Goal: Book appointment/travel/reservation

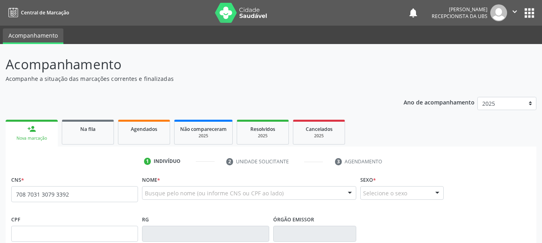
type input "708 7031 3079 3392"
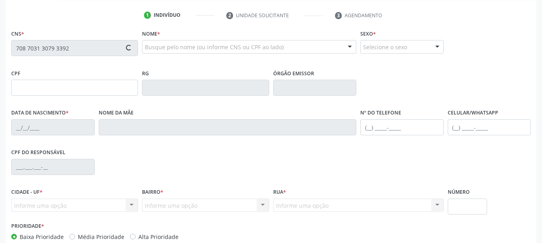
type input "459.635.505-30"
type input "[DATE]"
type input "[PERSON_NAME]"
type input "[PHONE_NUMBER]"
type input "447.473.065-87"
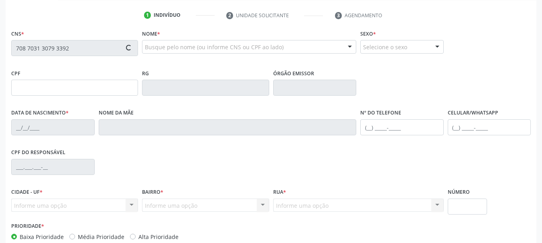
type input "49"
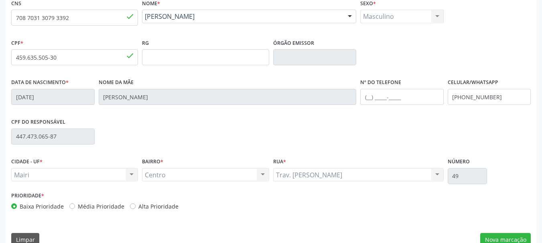
scroll to position [191, 0]
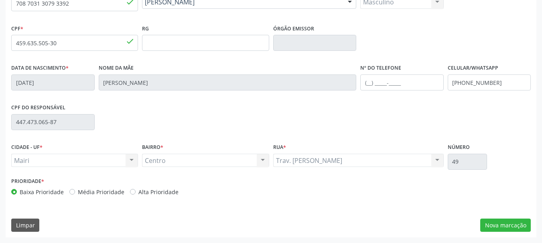
click at [164, 188] on label "Alta Prioridade" at bounding box center [158, 192] width 40 height 8
click at [136, 188] on input "Alta Prioridade" at bounding box center [133, 191] width 6 height 7
radio input "true"
click at [504, 221] on button "Nova marcação" at bounding box center [505, 226] width 51 height 14
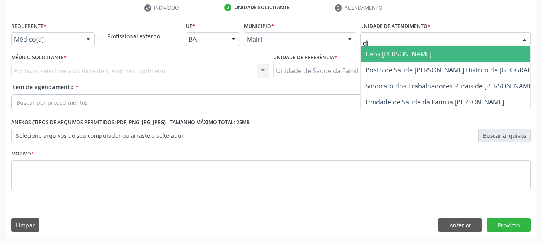
type input "dil"
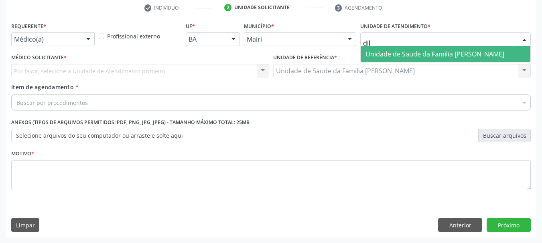
click at [385, 56] on span "Unidade de Saude da Familia [PERSON_NAME]" at bounding box center [434, 54] width 139 height 9
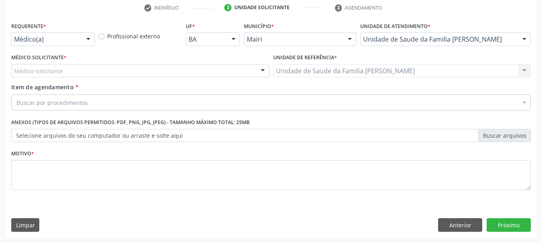
click at [66, 72] on div "Médico solicitante" at bounding box center [140, 71] width 258 height 14
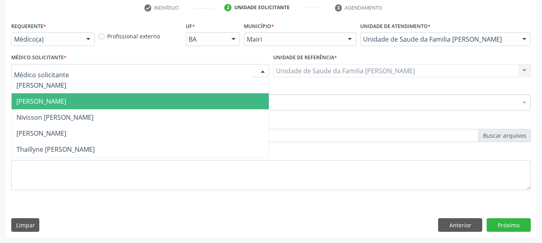
click at [61, 99] on span "[PERSON_NAME]" at bounding box center [41, 101] width 50 height 9
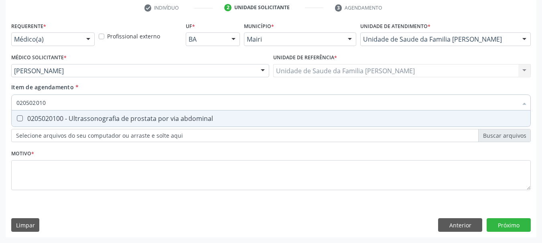
type input "0205020100"
click at [51, 119] on div "0205020100 - Ultrassonografia de prostata por via abdominal" at bounding box center [270, 118] width 509 height 6
checkbox abdominal "true"
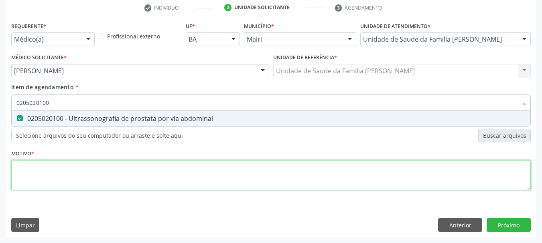
click at [49, 167] on div "Requerente * Médico(a) Médico(a) Enfermeiro(a) Paciente Nenhum resultado encont…" at bounding box center [270, 111] width 519 height 182
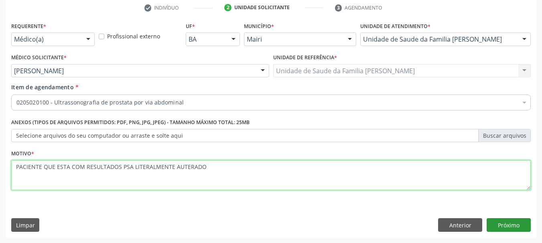
type textarea "PACIENTE QUE ESTA COM RESULTADOS PSA LITERALMENTE AUTERADO"
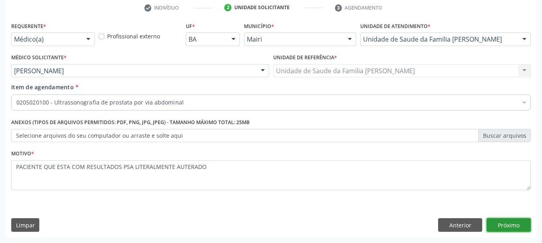
click at [505, 225] on button "Próximo" at bounding box center [508, 226] width 44 height 14
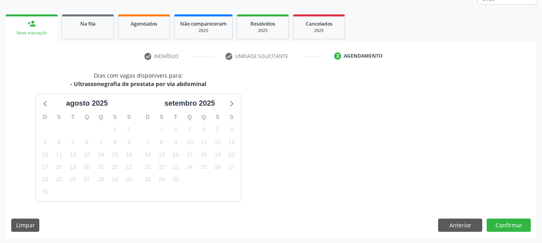
scroll to position [129, 0]
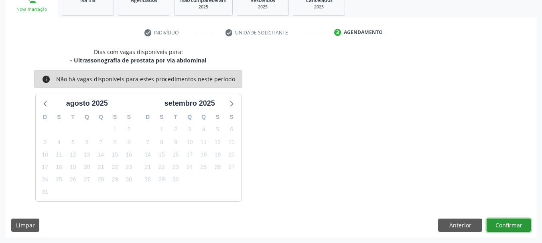
click at [505, 225] on button "Confirmar" at bounding box center [508, 226] width 44 height 14
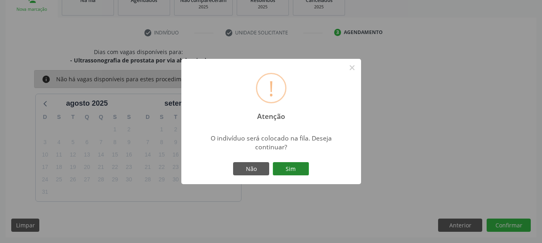
click at [303, 168] on button "Sim" at bounding box center [291, 169] width 36 height 14
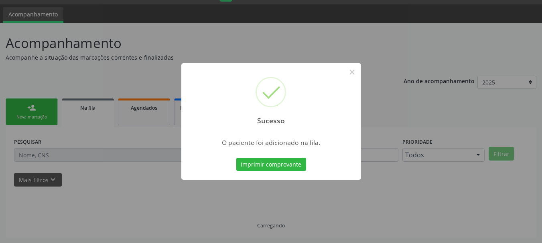
scroll to position [21, 0]
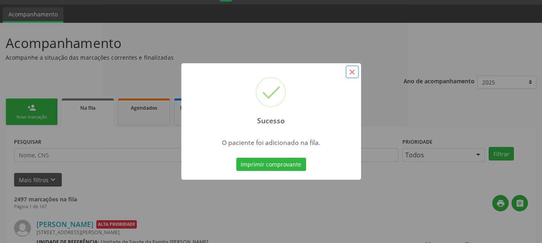
click at [347, 71] on button "×" at bounding box center [352, 72] width 14 height 14
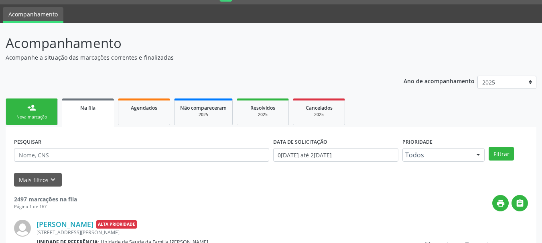
click at [49, 109] on link "person_add Nova marcação" at bounding box center [32, 112] width 52 height 27
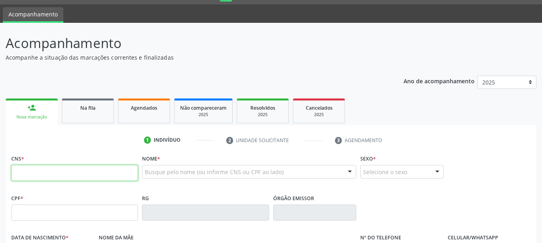
click at [43, 179] on input "text" at bounding box center [74, 173] width 127 height 16
type input "708 7031 3079 3392"
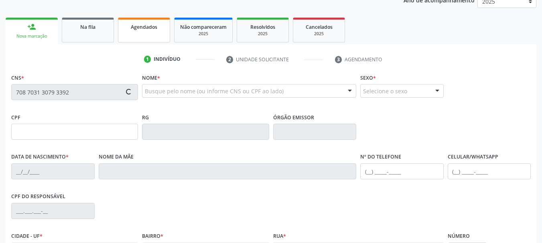
type input "459.635.505-30"
type input "[DATE]"
type input "[PERSON_NAME]"
type input "[PHONE_NUMBER]"
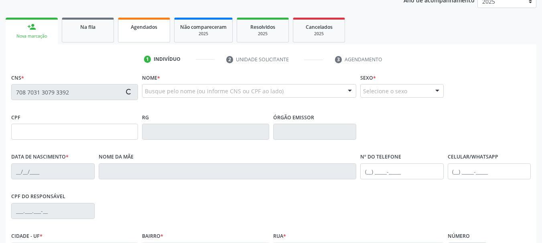
type input "49"
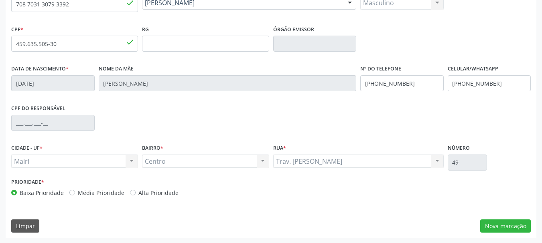
scroll to position [191, 0]
click at [146, 188] on label "Alta Prioridade" at bounding box center [158, 192] width 40 height 8
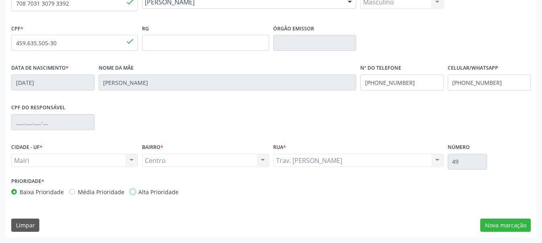
click at [136, 188] on input "Alta Prioridade" at bounding box center [133, 191] width 6 height 7
radio input "true"
click at [492, 233] on div "CNS 708 7031 3079 3392 done Nome * [PERSON_NAME] [PERSON_NAME] CNS: 708 7031 30…" at bounding box center [271, 110] width 530 height 255
click at [486, 227] on button "Nova marcação" at bounding box center [505, 226] width 51 height 14
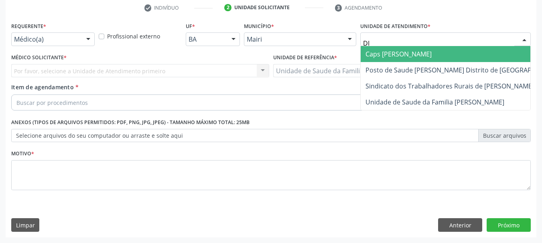
type input "DIL"
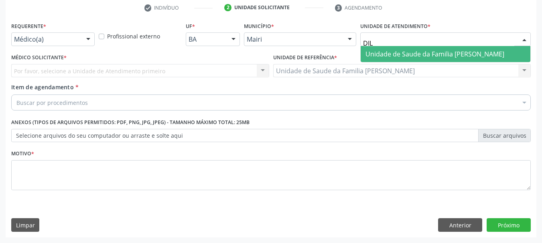
click at [421, 50] on span "Unidade de Saude da Familia [PERSON_NAME]" at bounding box center [434, 54] width 139 height 9
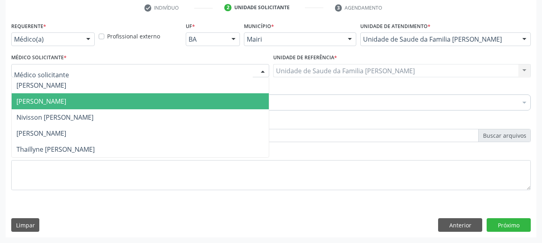
click at [37, 105] on span "[PERSON_NAME]" at bounding box center [41, 101] width 50 height 9
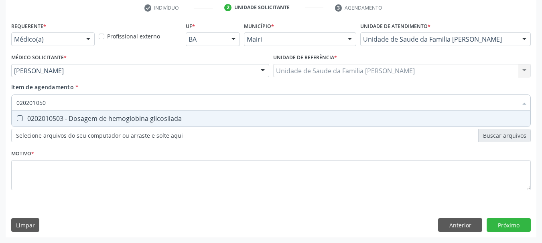
type input "0202010503"
click at [38, 122] on div "0202010503 - Dosagem de hemoglobina glicosilada" at bounding box center [270, 118] width 509 height 6
checkbox glicosilada "true"
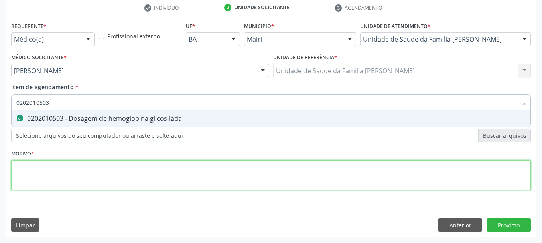
click at [28, 178] on div "Requerente * Médico(a) Médico(a) Enfermeiro(a) Paciente Nenhum resultado encont…" at bounding box center [270, 111] width 519 height 182
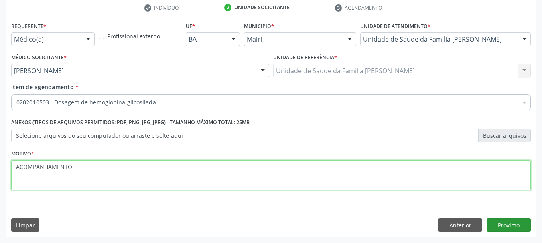
type textarea "ACOMPANHAMENTO"
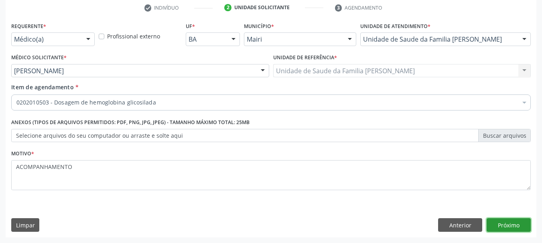
click at [512, 231] on button "Próximo" at bounding box center [508, 226] width 44 height 14
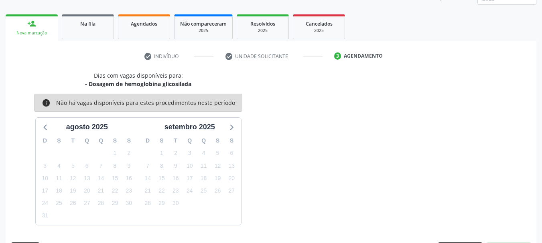
scroll to position [129, 0]
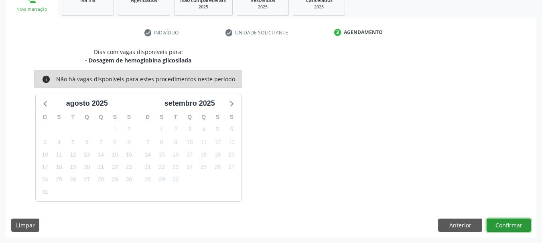
click at [499, 225] on button "Confirmar" at bounding box center [508, 226] width 44 height 14
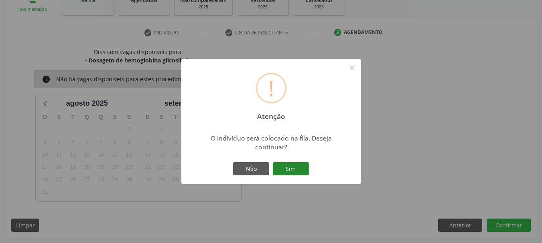
click at [295, 164] on button "Sim" at bounding box center [291, 169] width 36 height 14
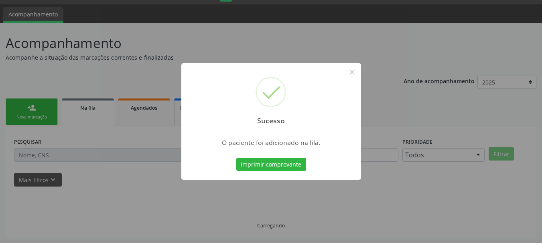
scroll to position [21, 0]
